Goal: Navigation & Orientation: Find specific page/section

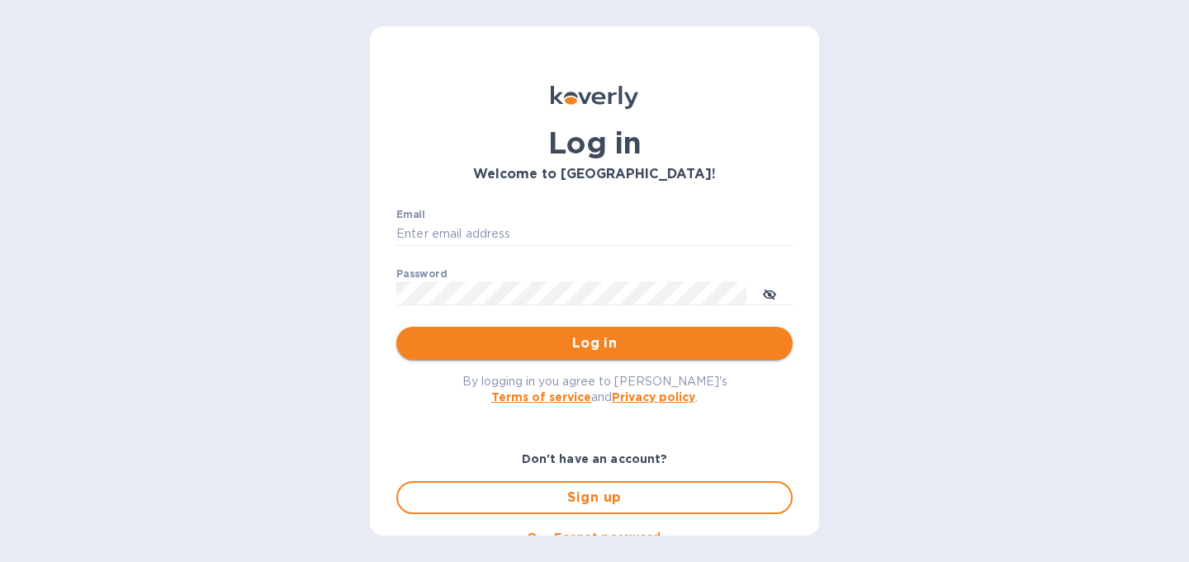
type input "christine@graceunderpressure.us"
click at [615, 354] on button "Log in" at bounding box center [594, 343] width 396 height 33
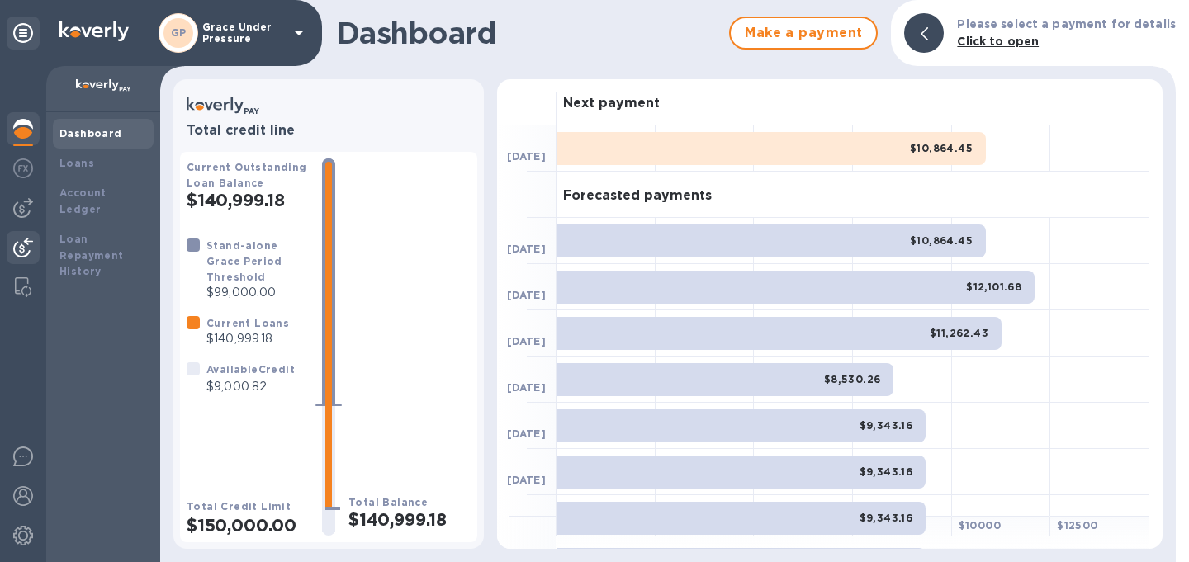
click at [19, 248] on img at bounding box center [23, 248] width 20 height 20
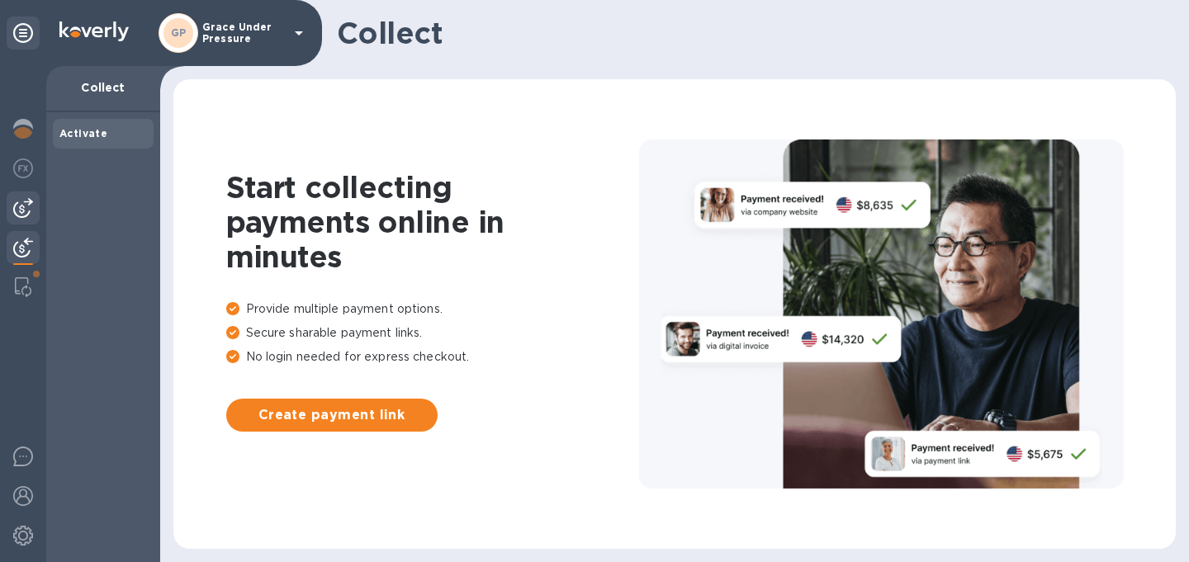
click at [17, 206] on img at bounding box center [23, 208] width 20 height 20
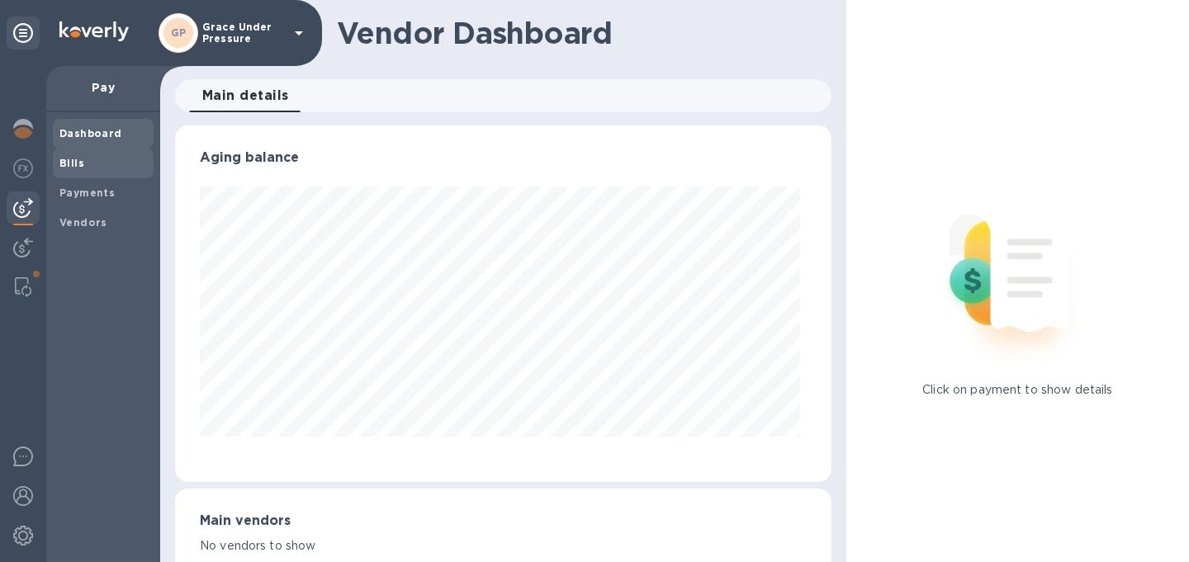
scroll to position [357, 650]
click at [68, 159] on b "Bills" at bounding box center [71, 163] width 25 height 12
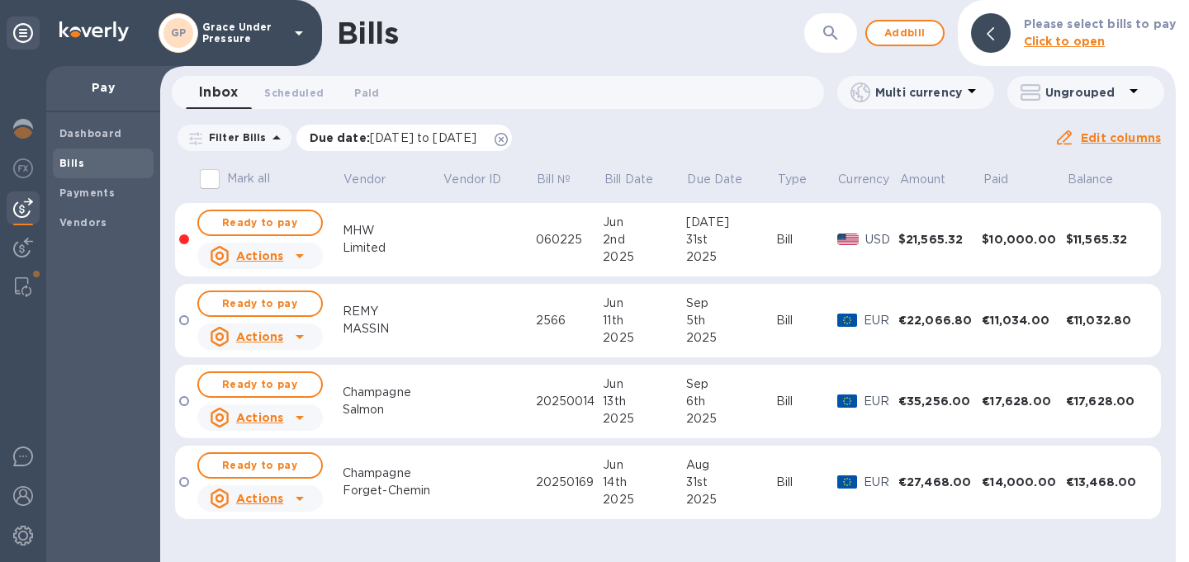
click at [508, 141] on icon at bounding box center [501, 139] width 13 height 13
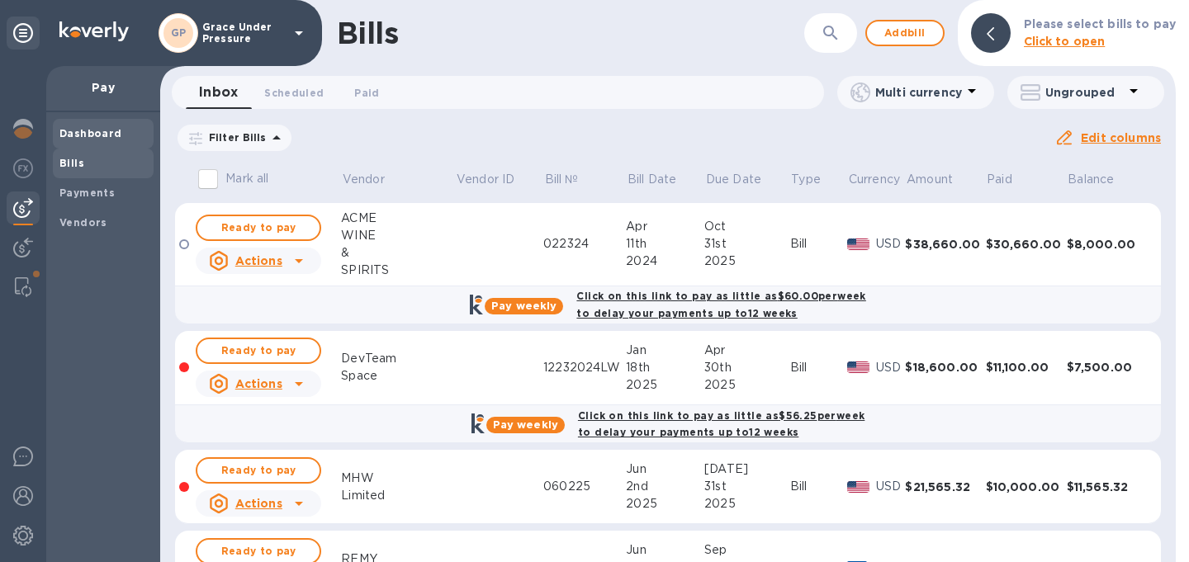
click at [74, 130] on b "Dashboard" at bounding box center [90, 133] width 63 height 12
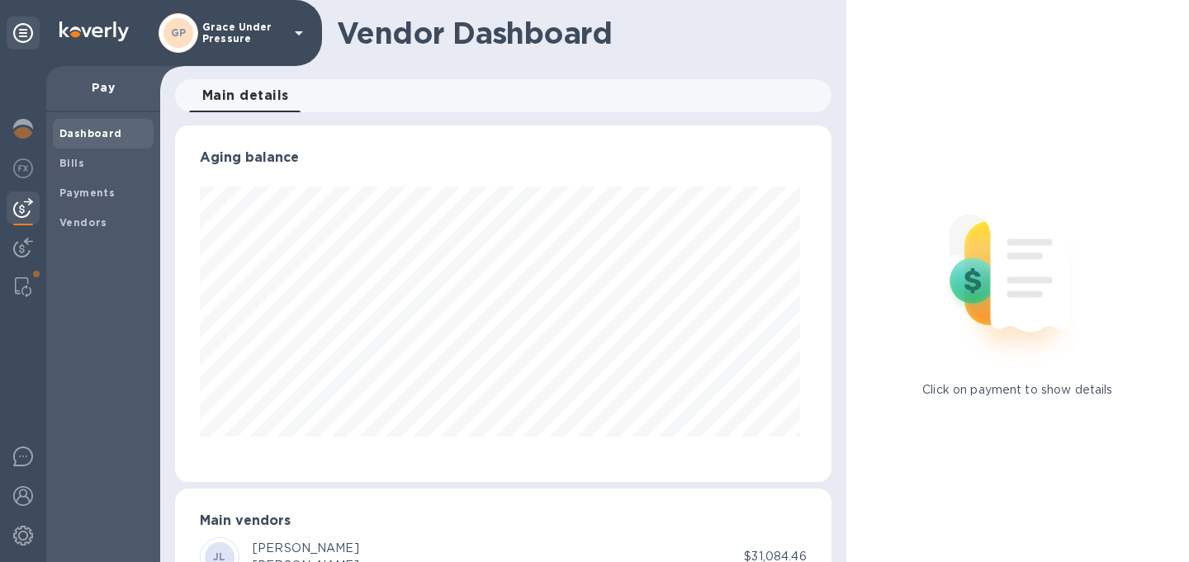
scroll to position [357, 650]
click at [17, 134] on img at bounding box center [23, 129] width 20 height 20
